Goal: Find specific page/section: Find specific page/section

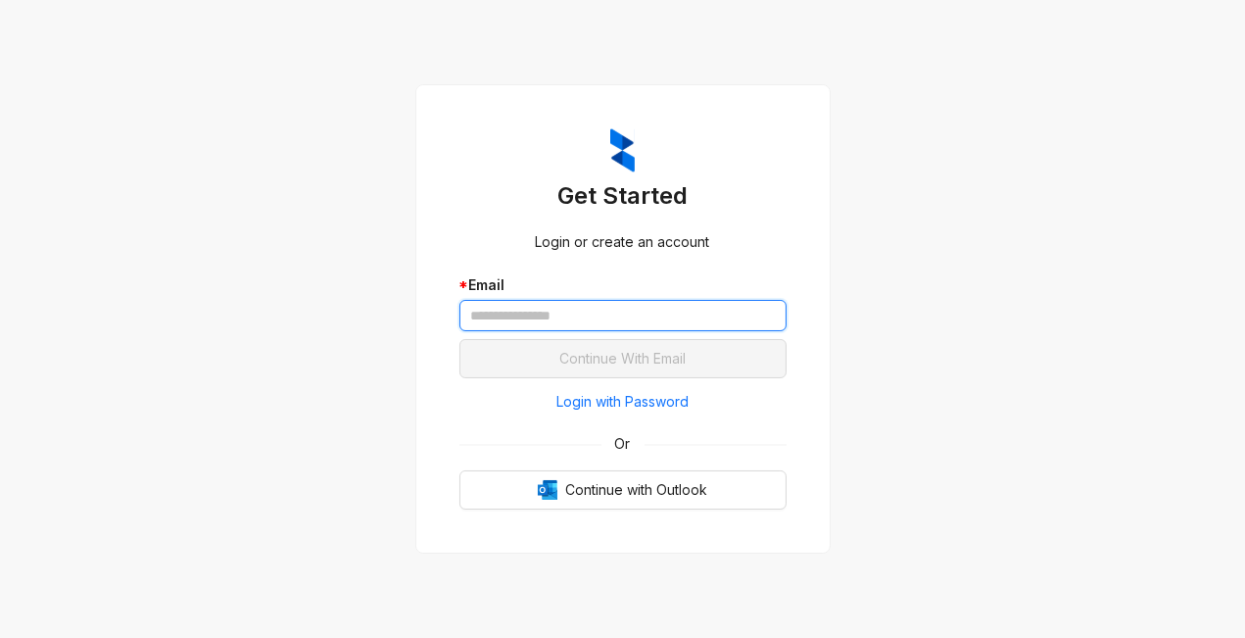
click at [511, 311] on input "text" at bounding box center [622, 315] width 327 height 31
type input "**********"
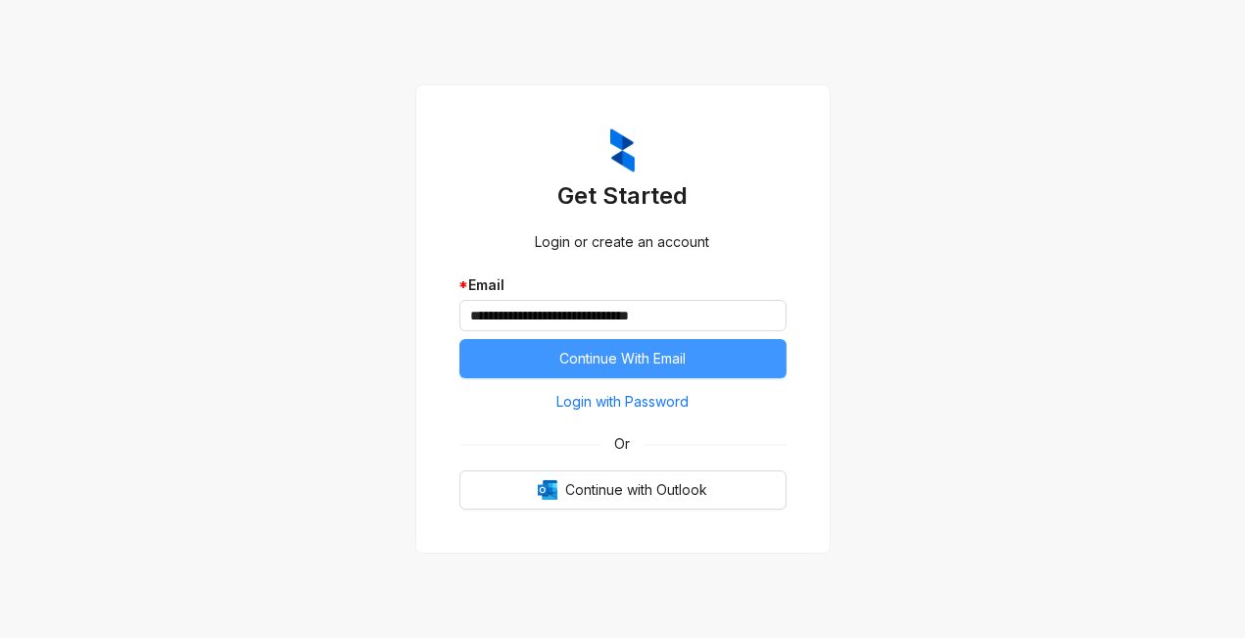
click at [514, 355] on button "Continue With Email" at bounding box center [622, 358] width 327 height 39
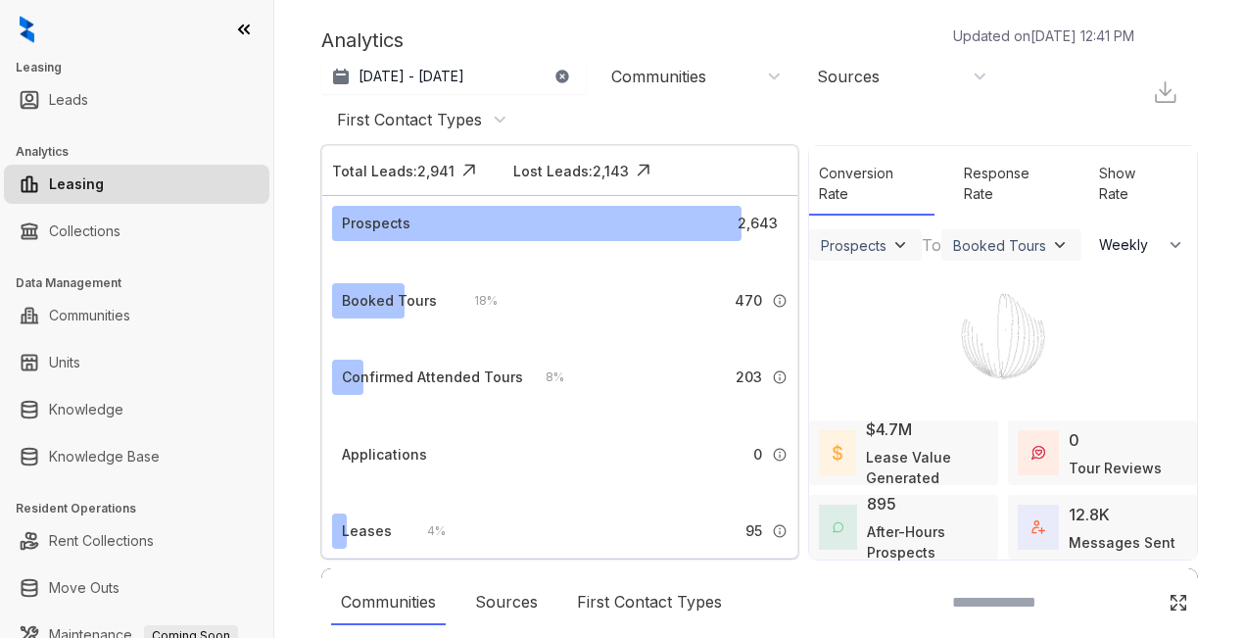
select select "******"
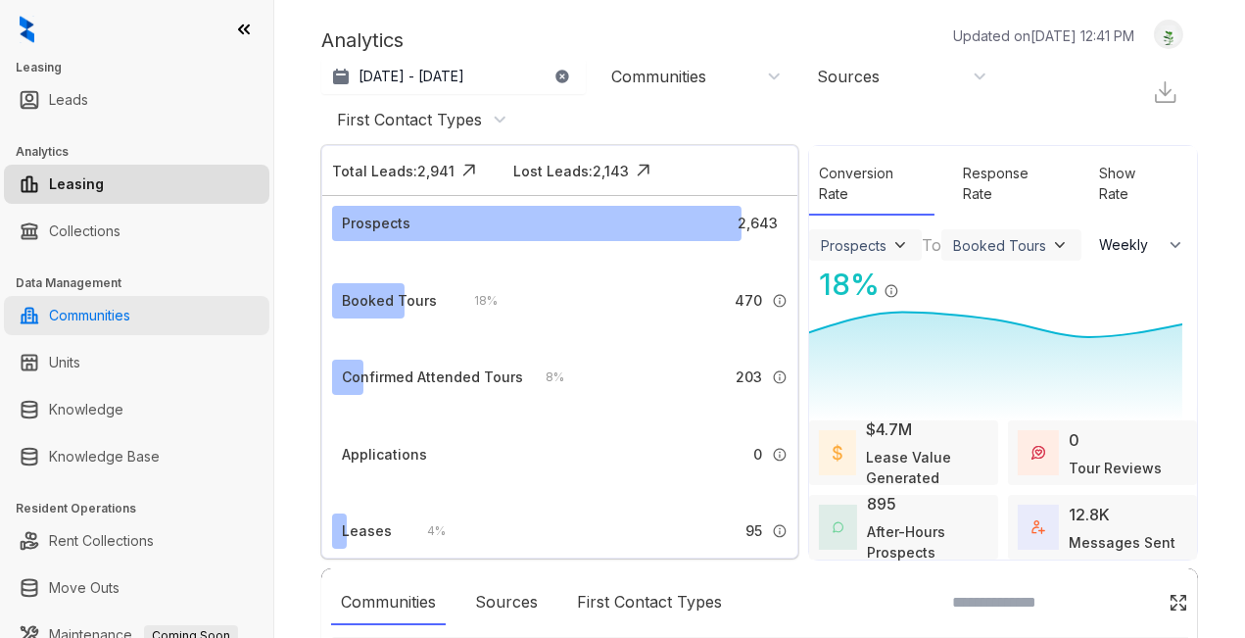
click at [92, 315] on link "Communities" at bounding box center [89, 315] width 81 height 39
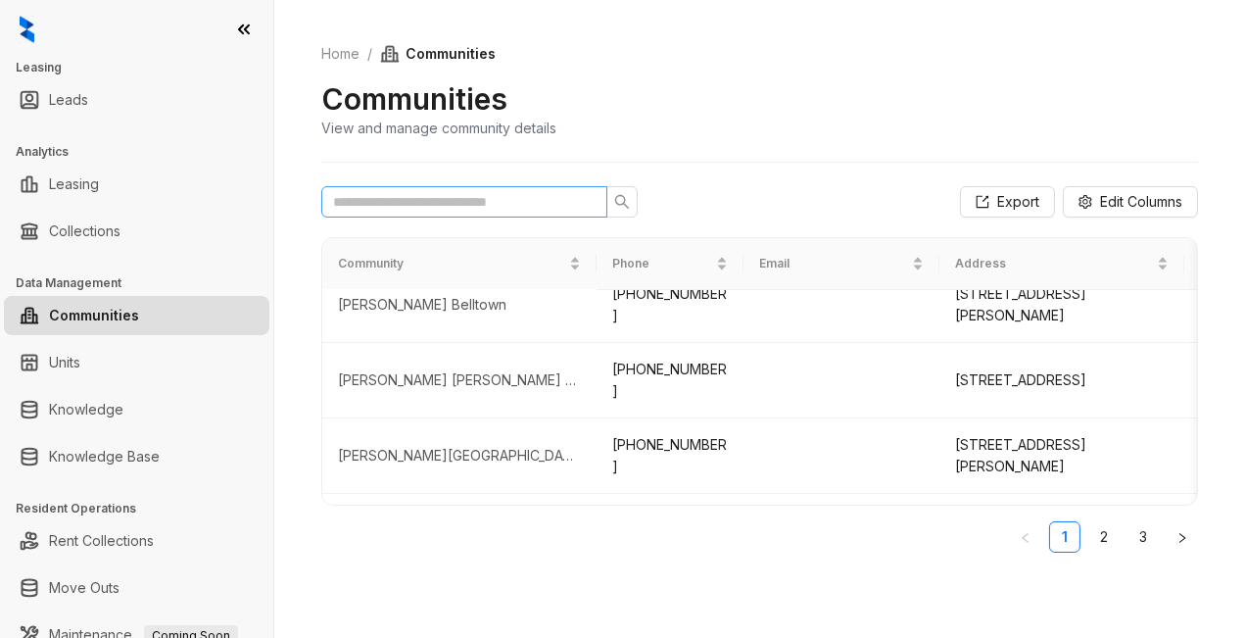
scroll to position [162, 0]
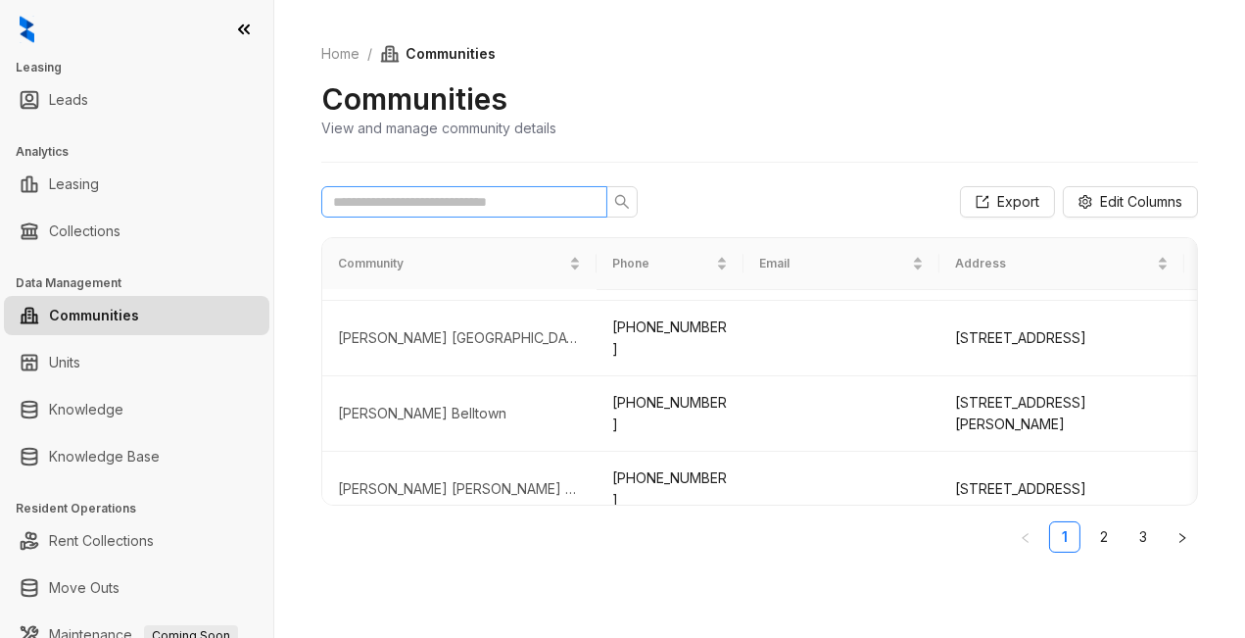
click at [374, 187] on span at bounding box center [464, 201] width 286 height 31
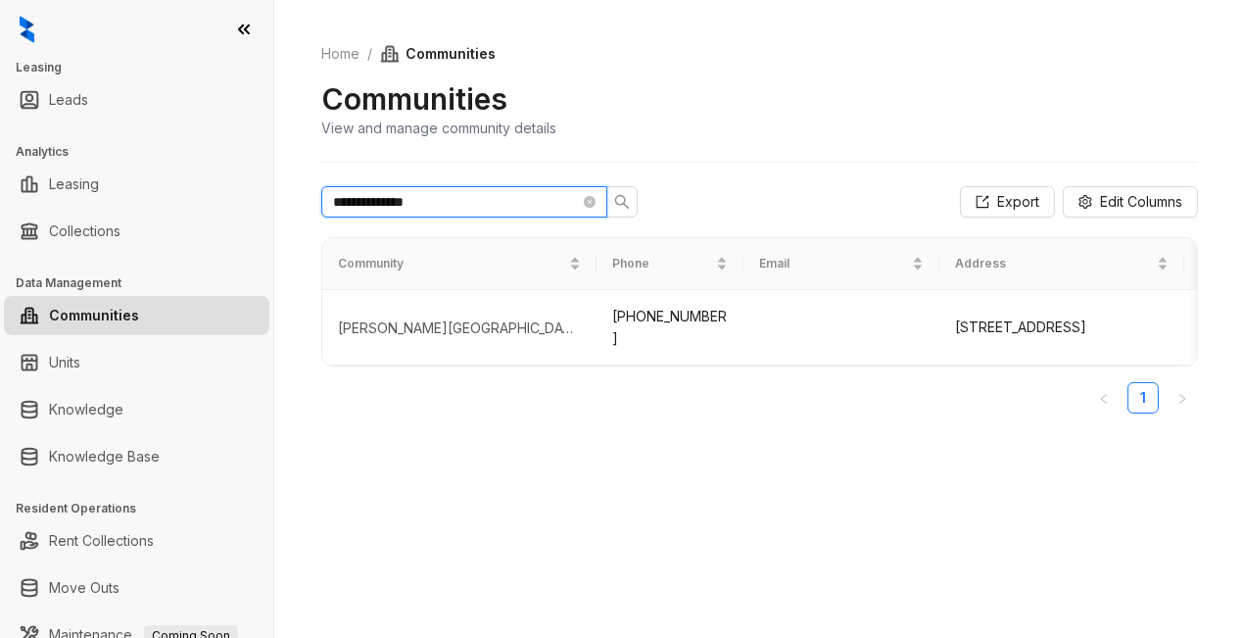
scroll to position [0, 0]
type input "**********"
click at [629, 197] on icon "search" at bounding box center [622, 202] width 16 height 16
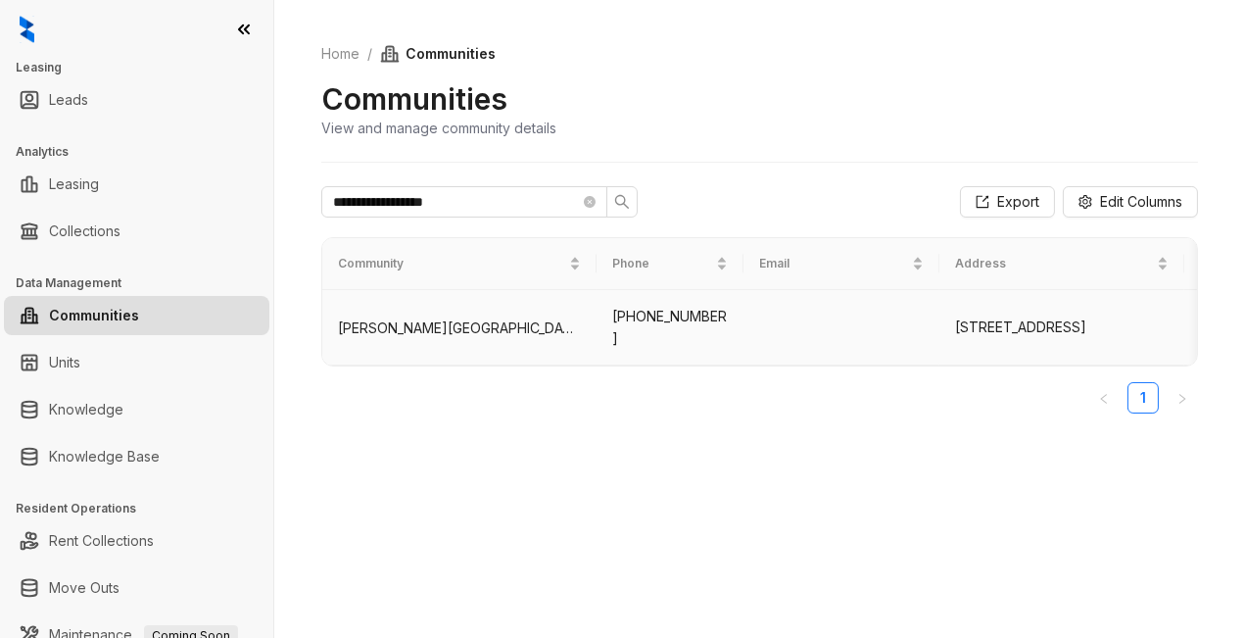
click at [467, 323] on div "Griffis Cherry Creek North" at bounding box center [459, 328] width 243 height 20
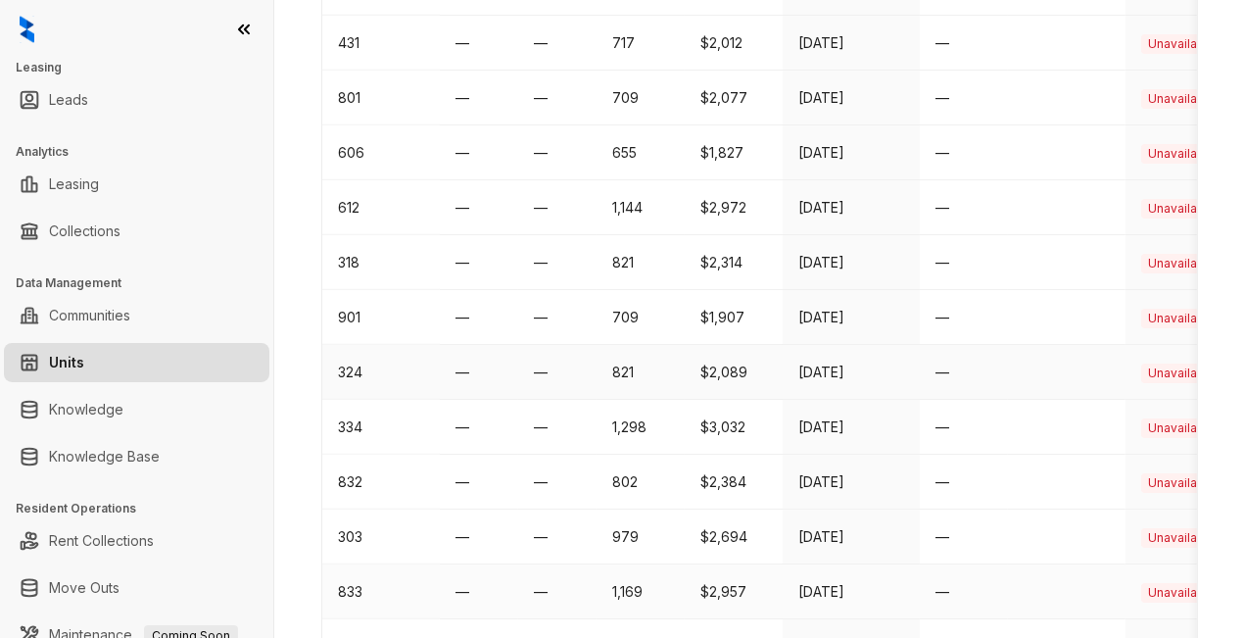
scroll to position [2625, 0]
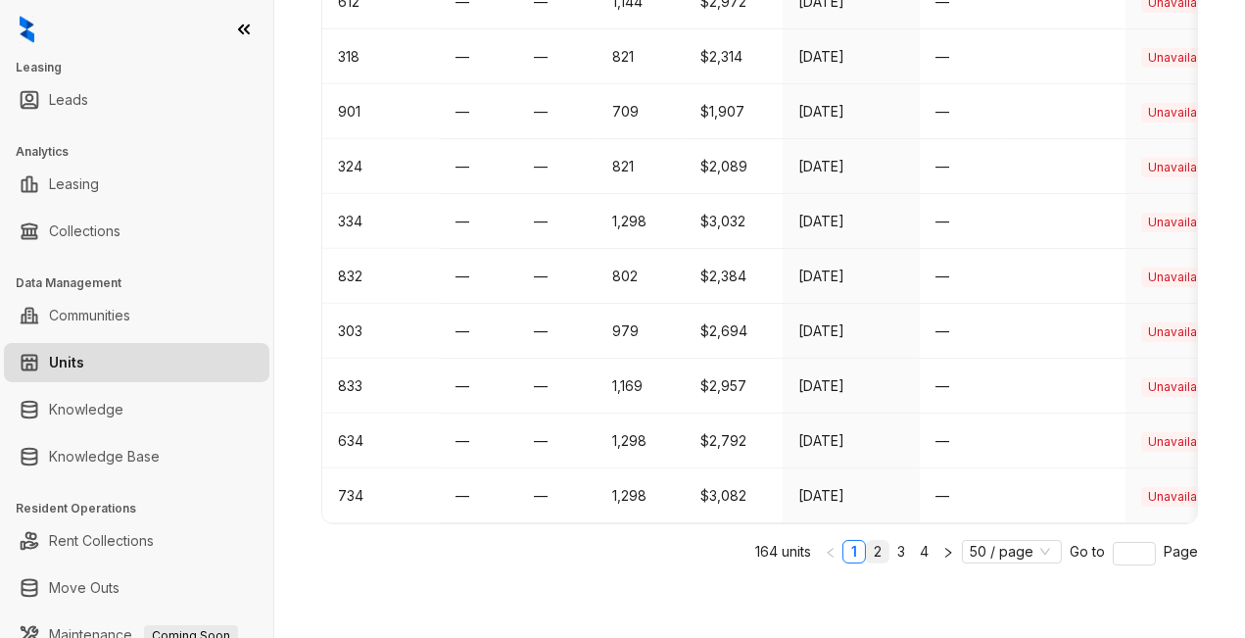
click at [867, 551] on link "2" at bounding box center [878, 552] width 22 height 22
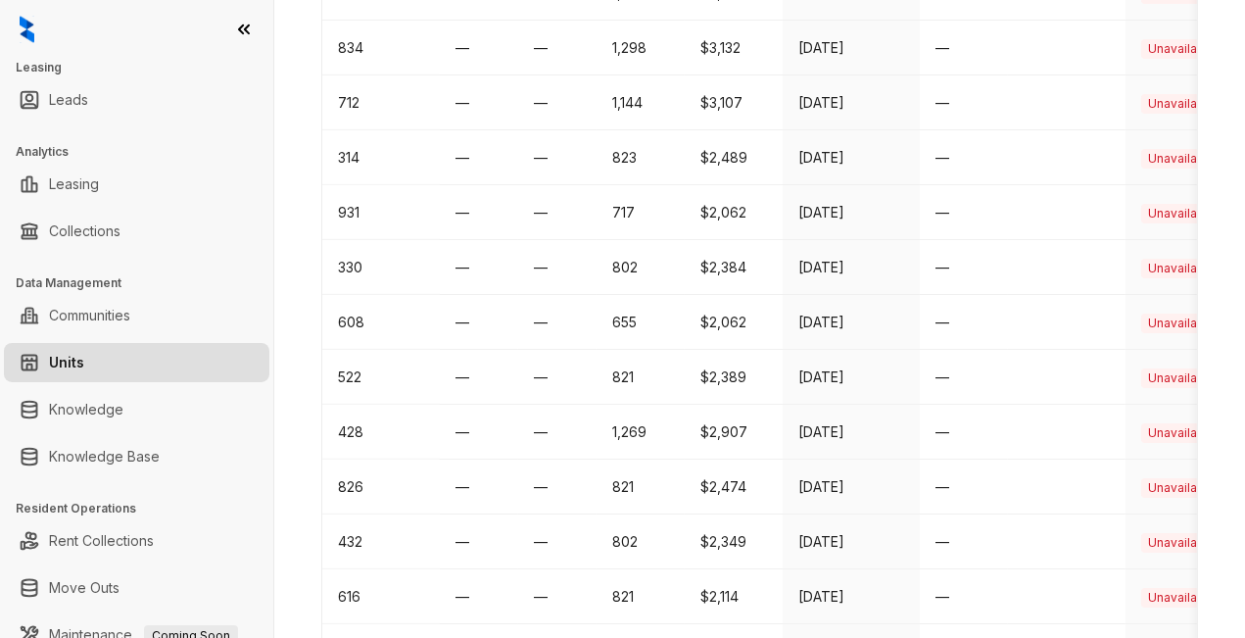
scroll to position [2570, 0]
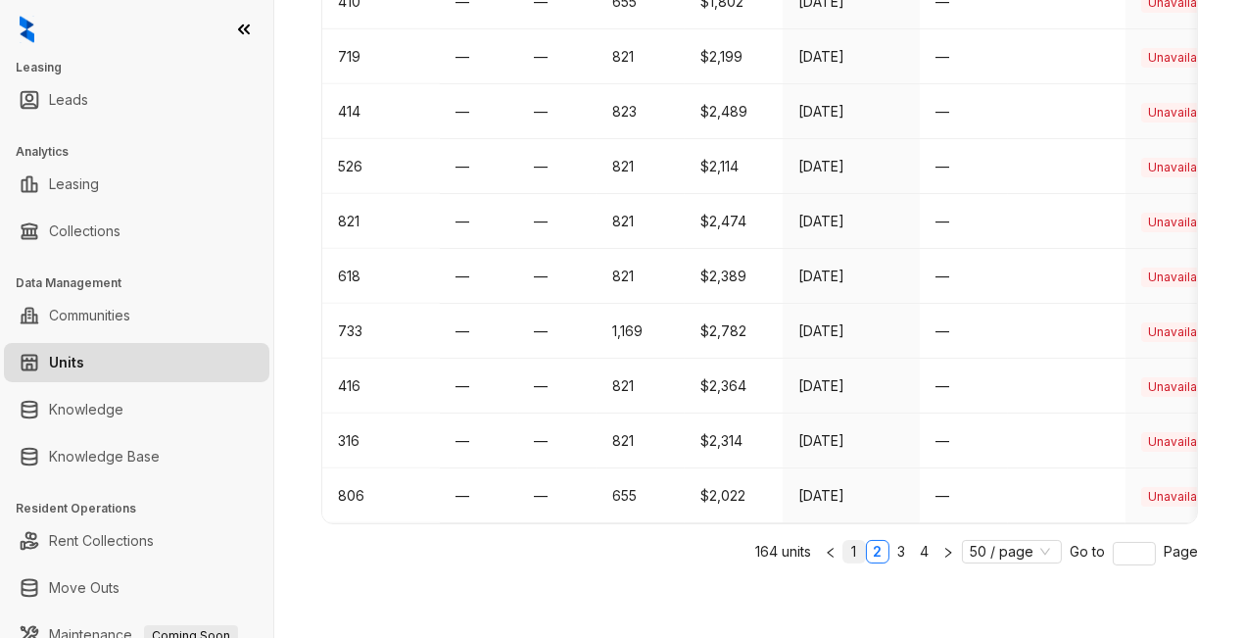
click at [843, 551] on link "1" at bounding box center [854, 552] width 22 height 22
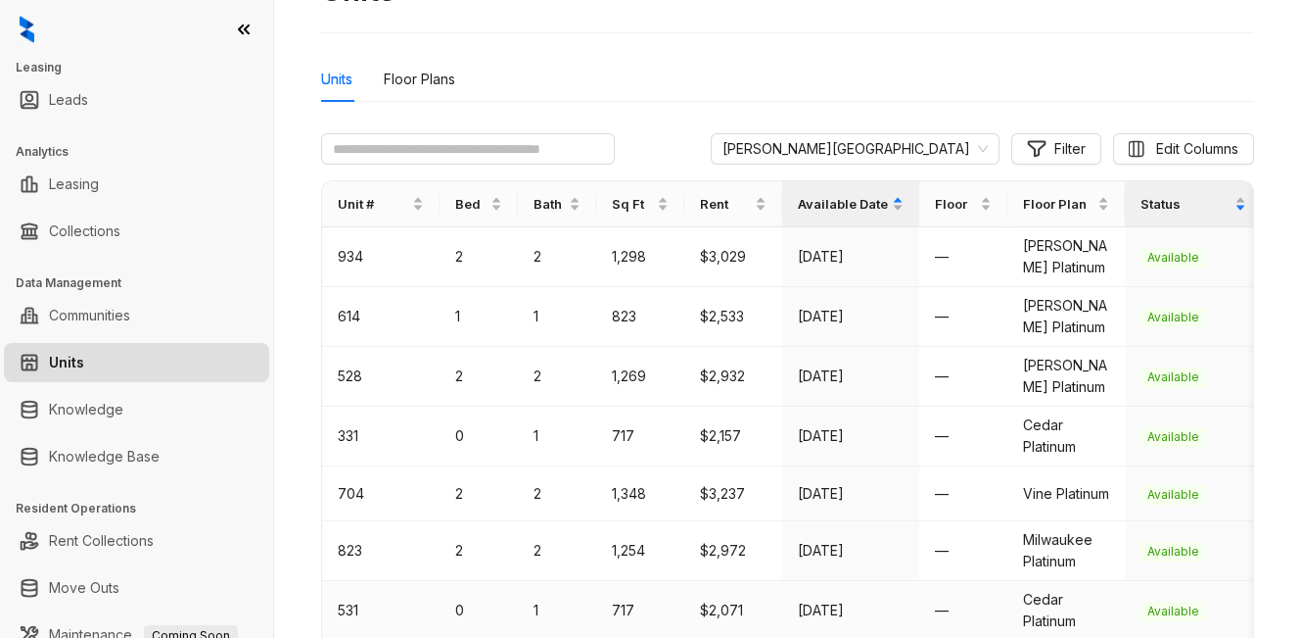
scroll to position [217, 0]
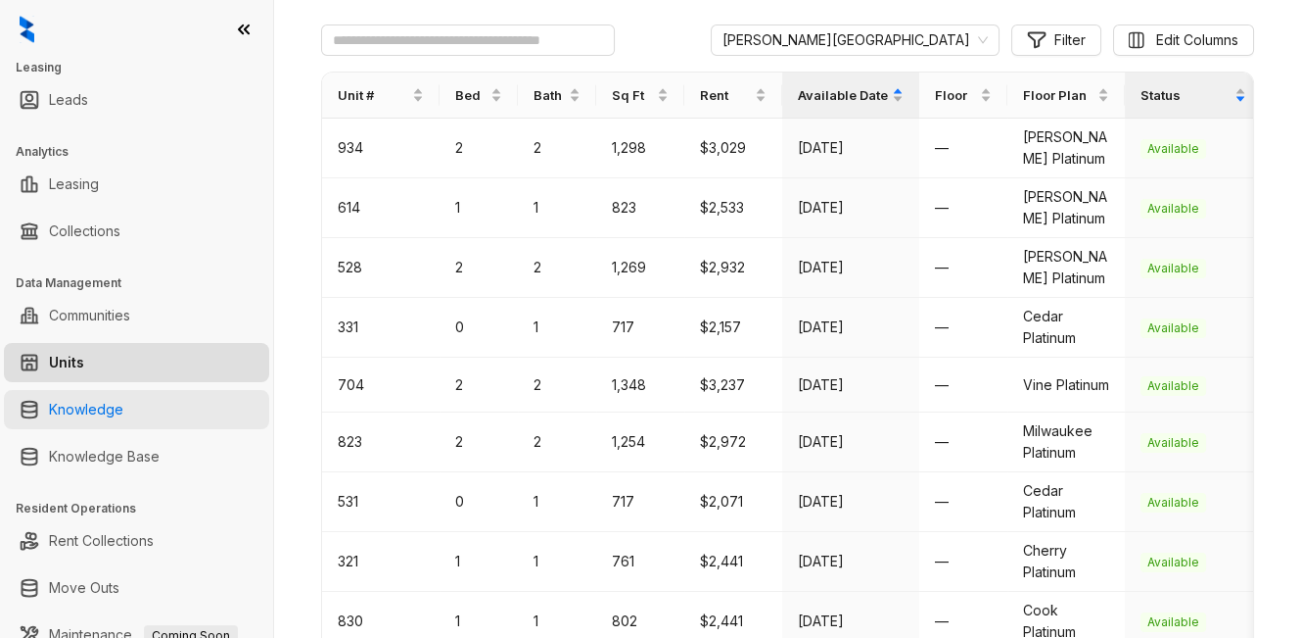
click at [63, 414] on link "Knowledge" at bounding box center [86, 409] width 74 height 39
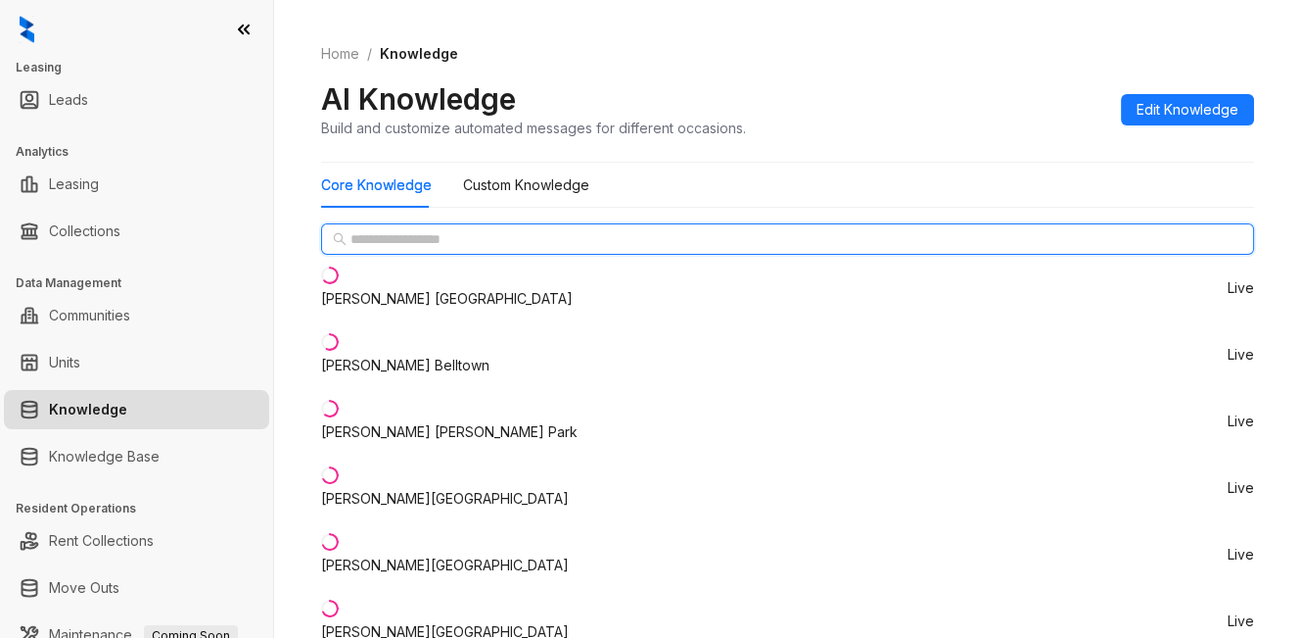
click at [400, 250] on input "text" at bounding box center [789, 239] width 876 height 22
click at [414, 250] on input "text" at bounding box center [789, 239] width 876 height 22
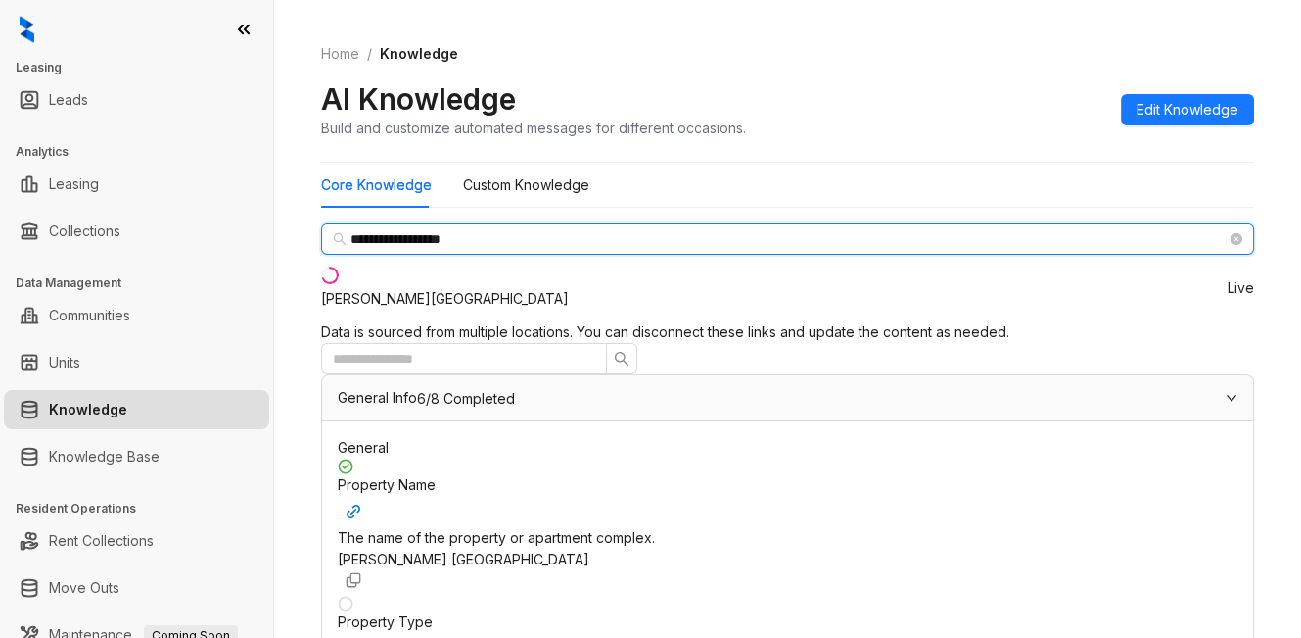
type input "**********"
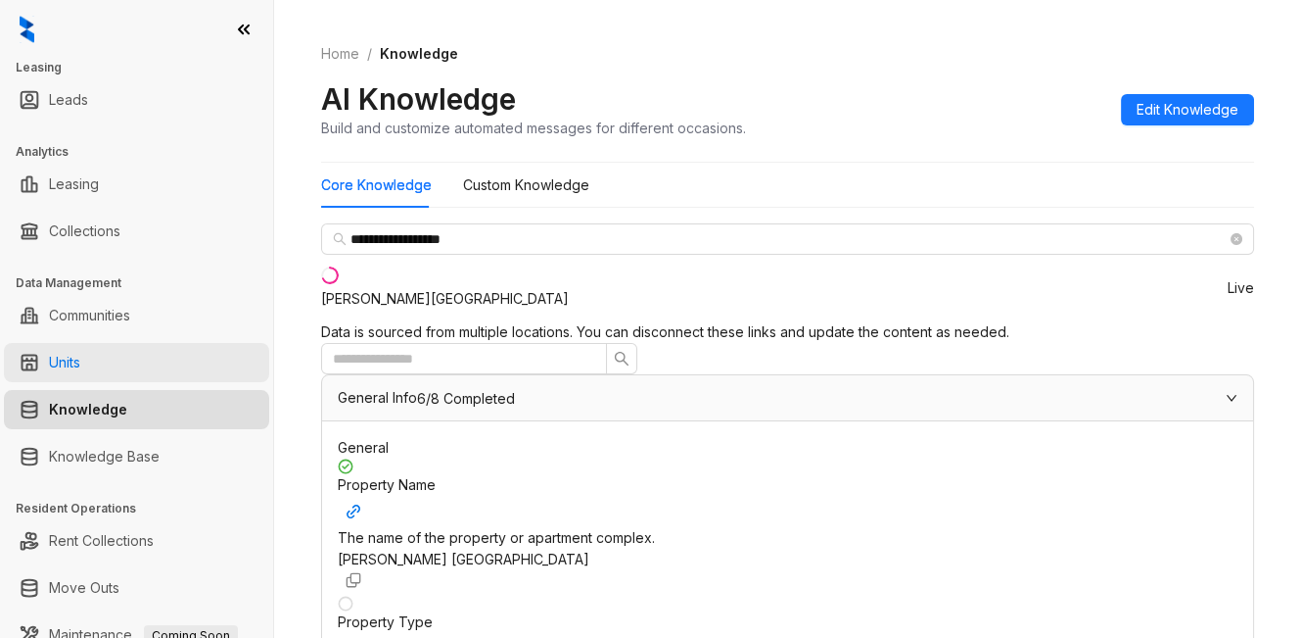
click at [61, 361] on link "Units" at bounding box center [64, 362] width 31 height 39
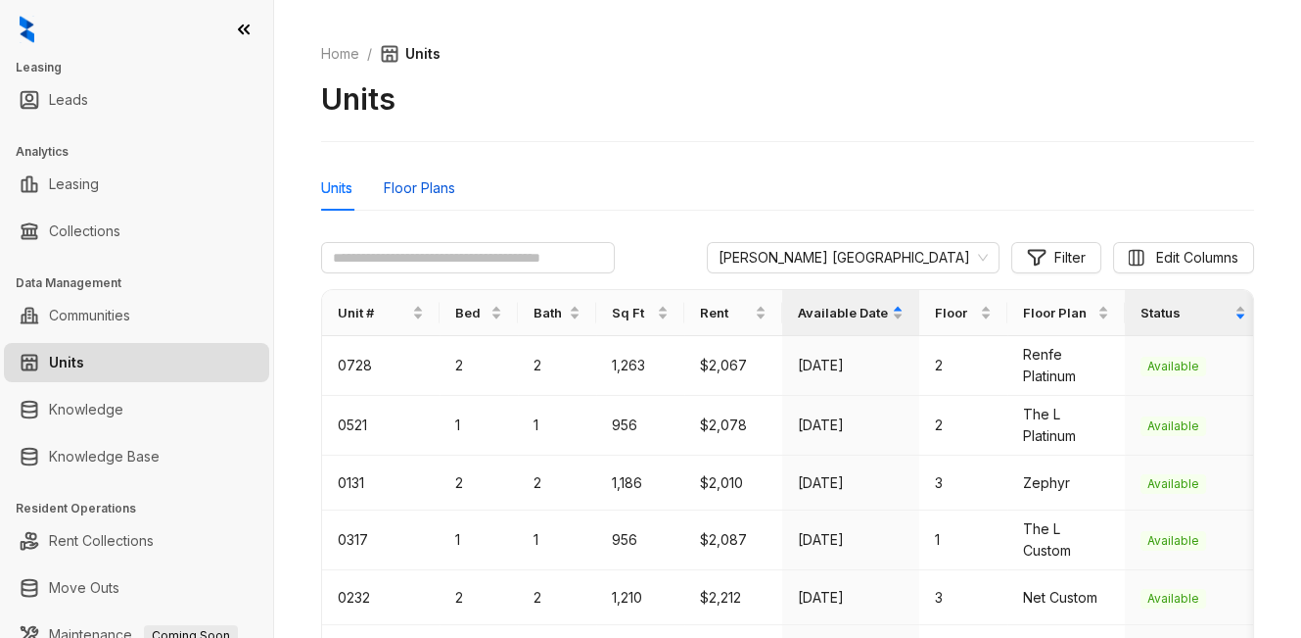
click at [425, 191] on div "Floor Plans" at bounding box center [419, 188] width 71 height 22
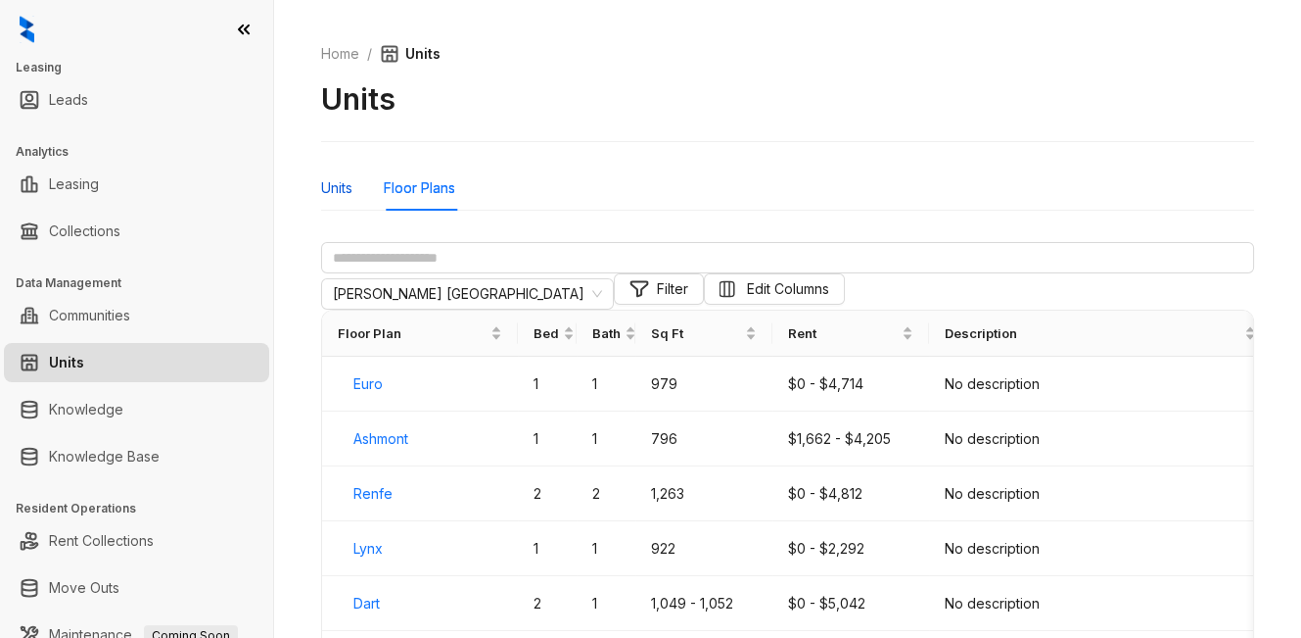
click at [324, 191] on div "Units" at bounding box center [336, 188] width 31 height 22
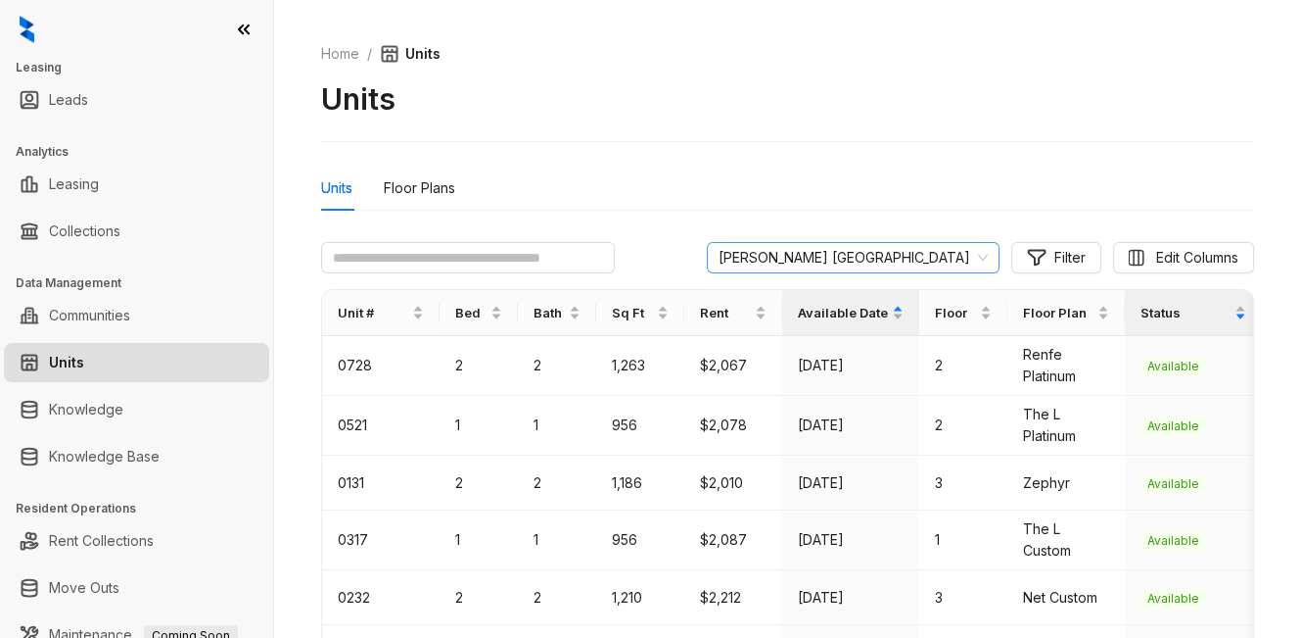
click at [906, 259] on span "Griffis Belleview Station" at bounding box center [853, 257] width 269 height 29
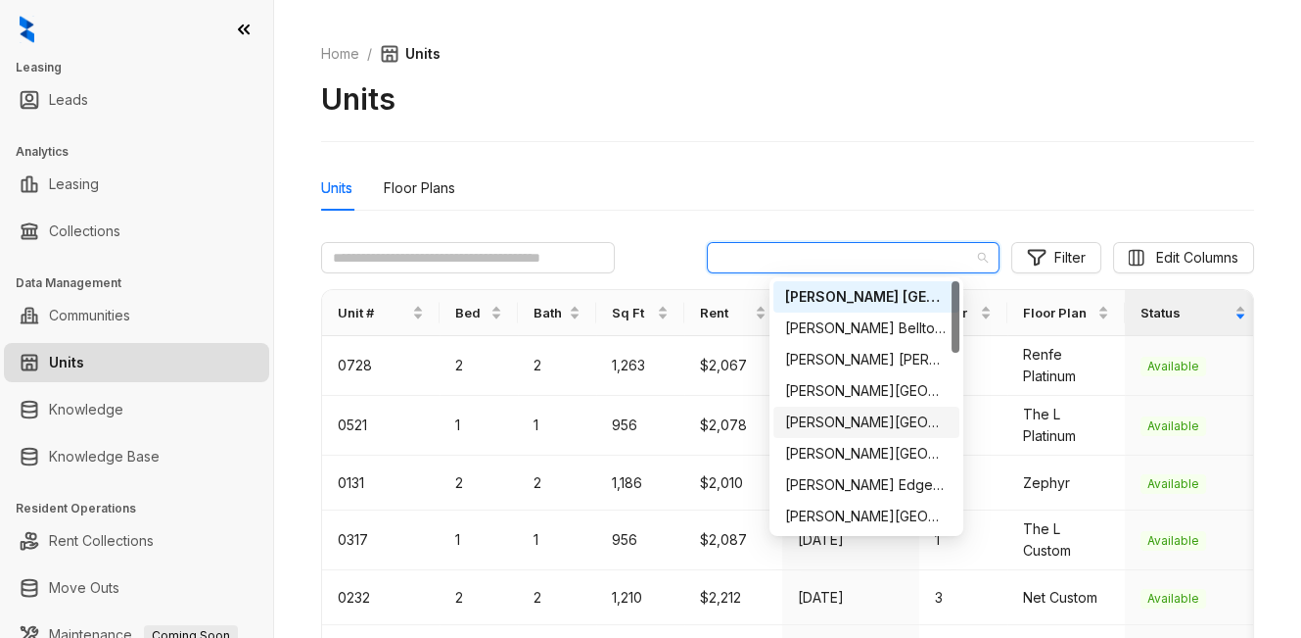
click at [894, 421] on div "Griffis Cherry Creek North" at bounding box center [866, 422] width 163 height 22
